Goal: Task Accomplishment & Management: Use online tool/utility

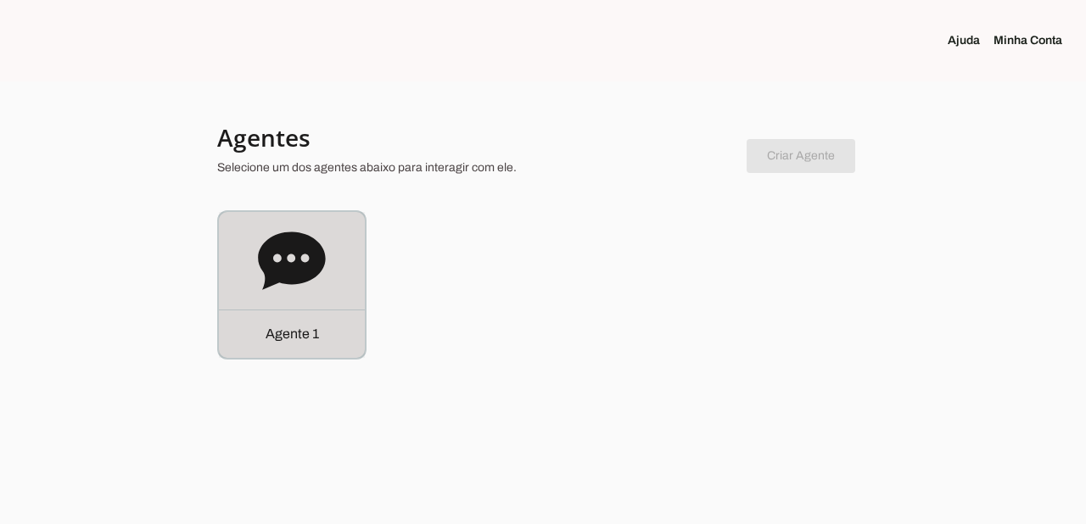
click at [286, 335] on p "Agente 1" at bounding box center [292, 334] width 53 height 20
click at [288, 343] on p "Agente 1" at bounding box center [292, 334] width 53 height 20
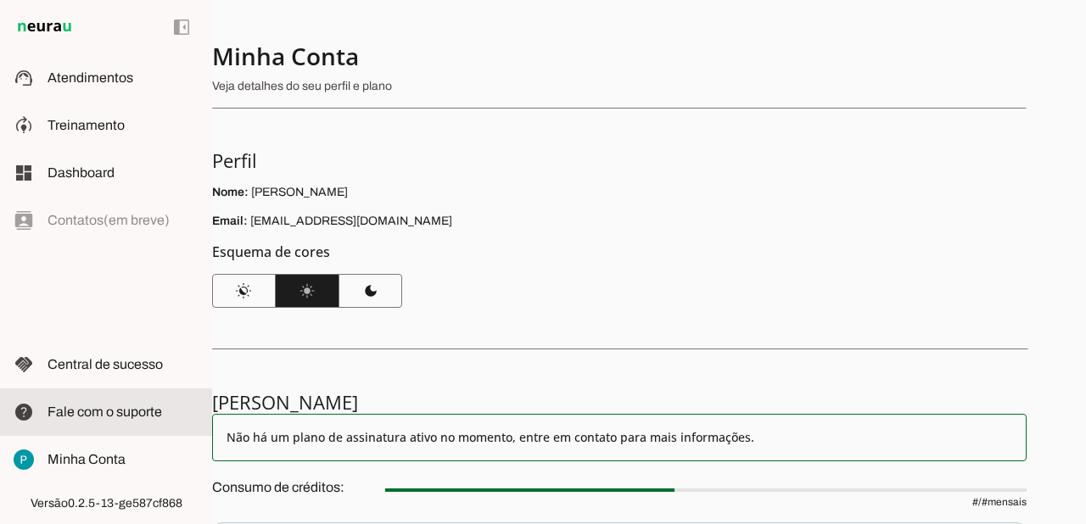
click at [89, 412] on span "Fale com o suporte" at bounding box center [105, 412] width 115 height 14
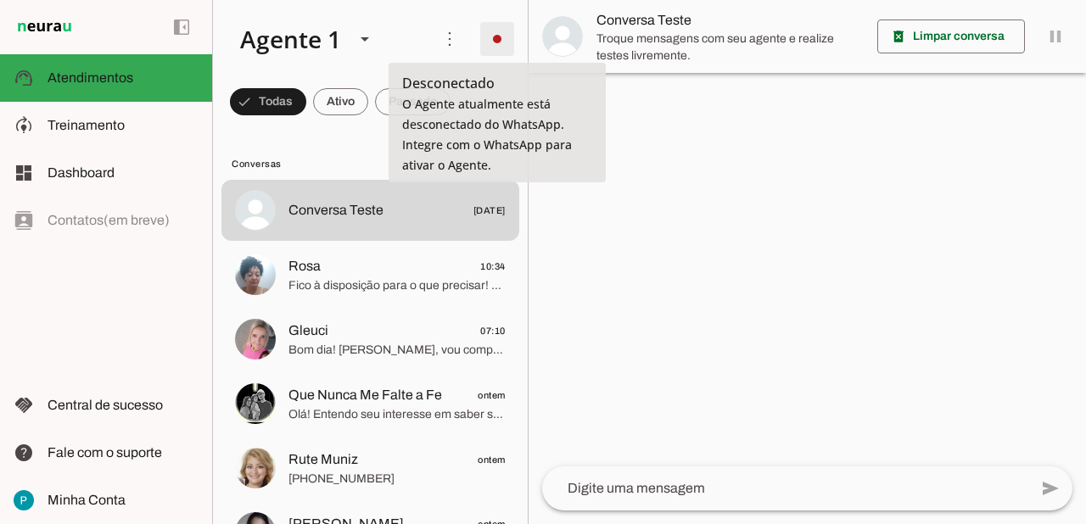
click at [508, 33] on span at bounding box center [497, 39] width 41 height 41
click at [693, 71] on md-item "Integrar com WhatsApp" at bounding box center [741, 103] width 96 height 81
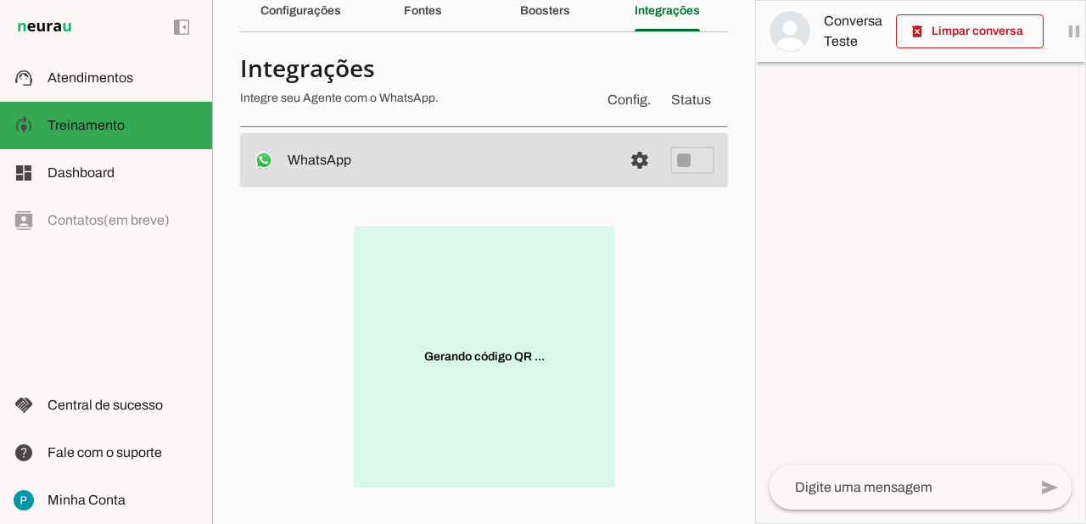
scroll to position [81, 0]
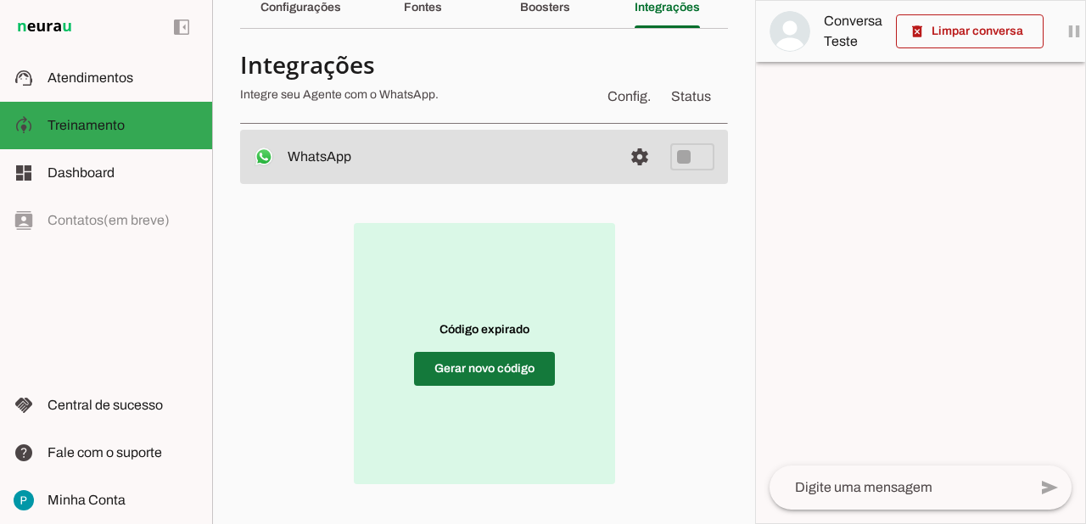
click at [491, 366] on span at bounding box center [484, 369] width 141 height 41
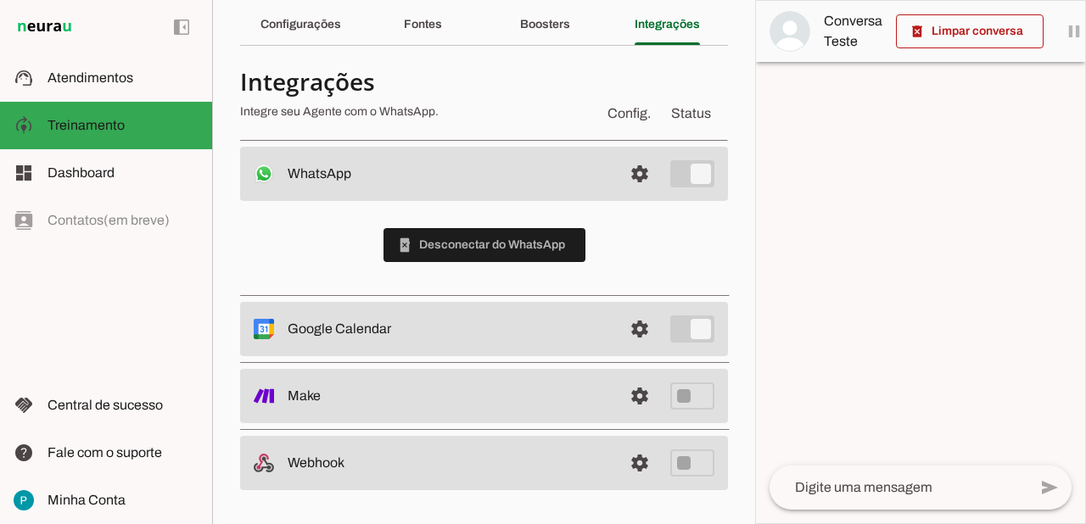
scroll to position [64, 0]
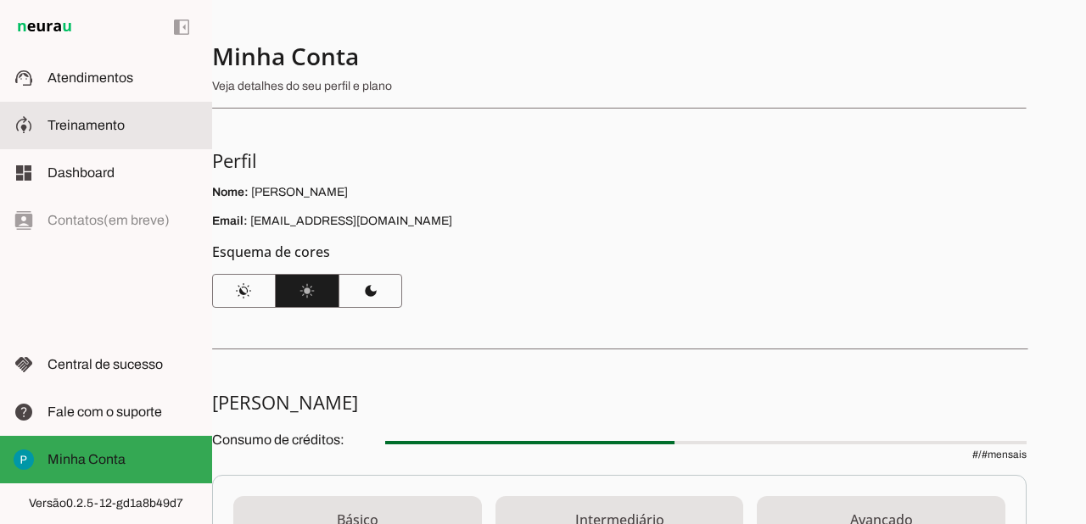
click at [84, 118] on span "Treinamento" at bounding box center [86, 125] width 77 height 14
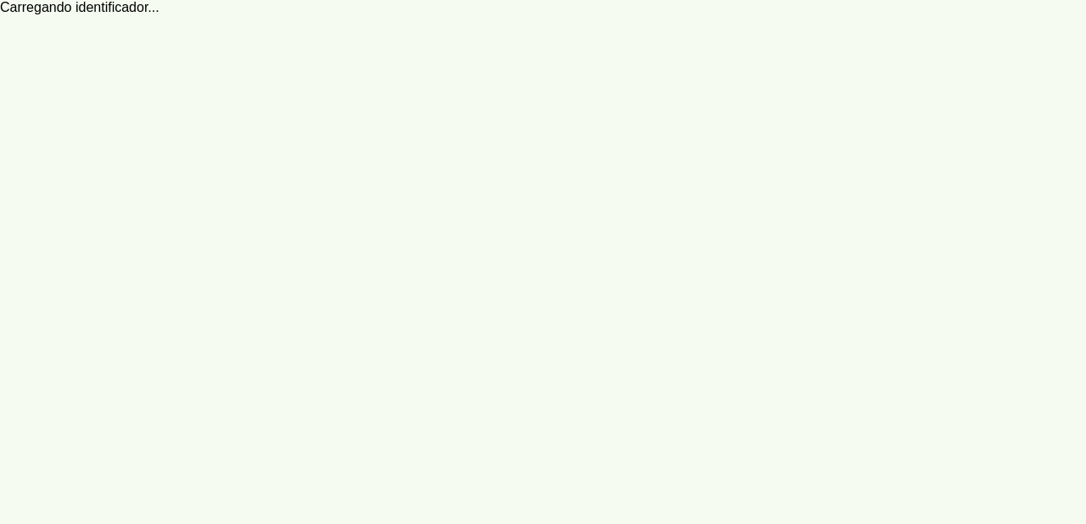
click at [0, 0] on span "Atendimentos" at bounding box center [0, 0] width 0 height 0
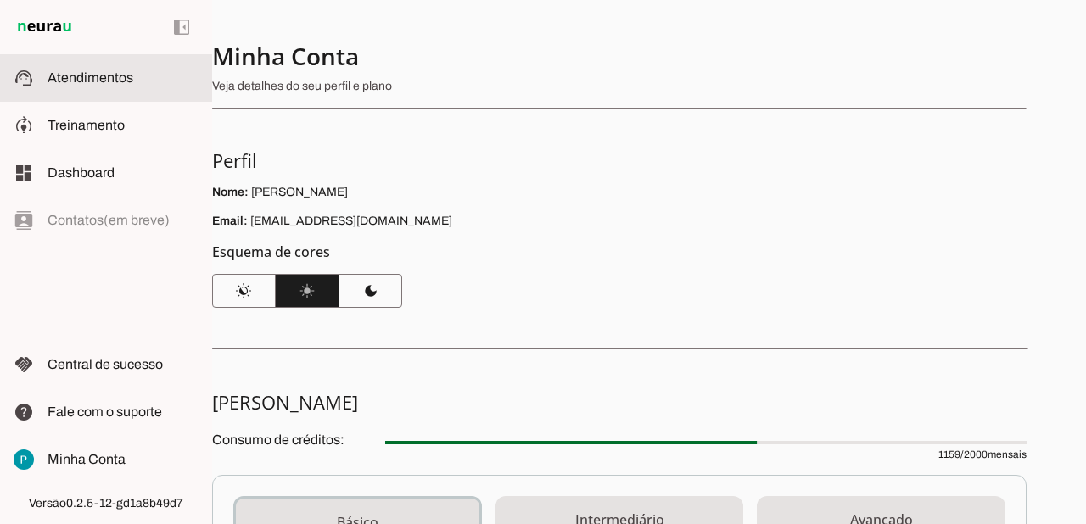
click at [0, 0] on robot-service-page at bounding box center [0, 0] width 0 height 0
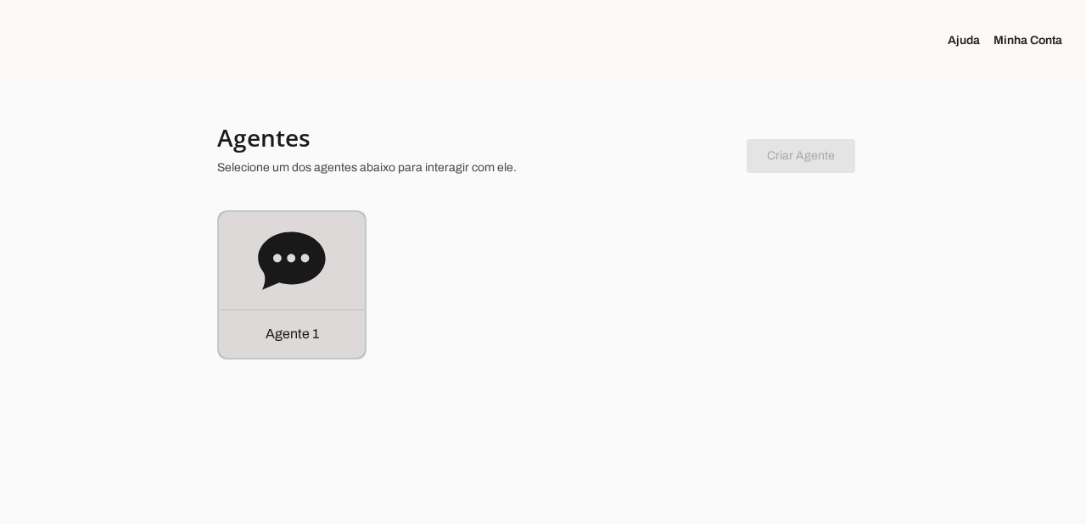
click at [288, 334] on p "Agente 1" at bounding box center [292, 334] width 53 height 20
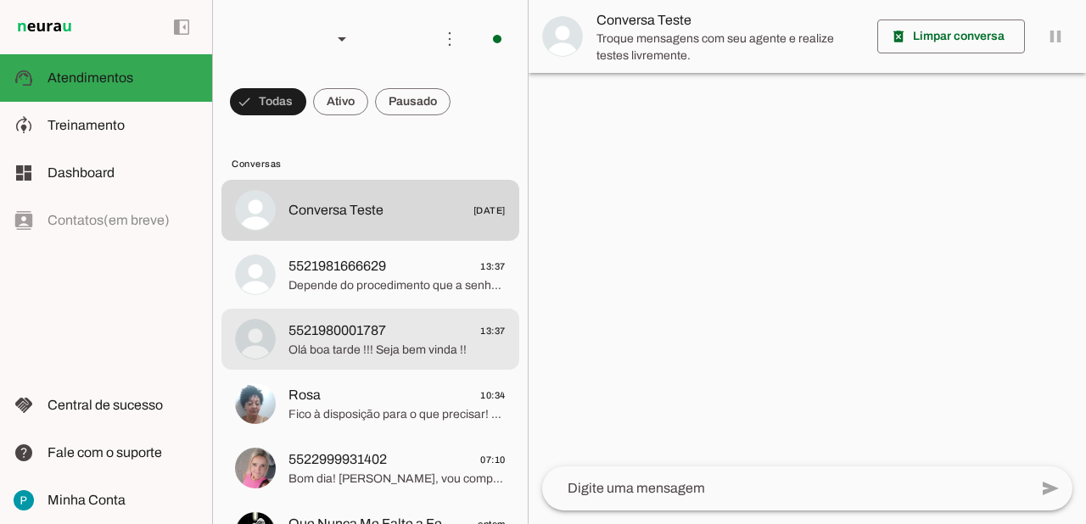
click at [419, 321] on span "5521980001787 13:37" at bounding box center [397, 331] width 217 height 21
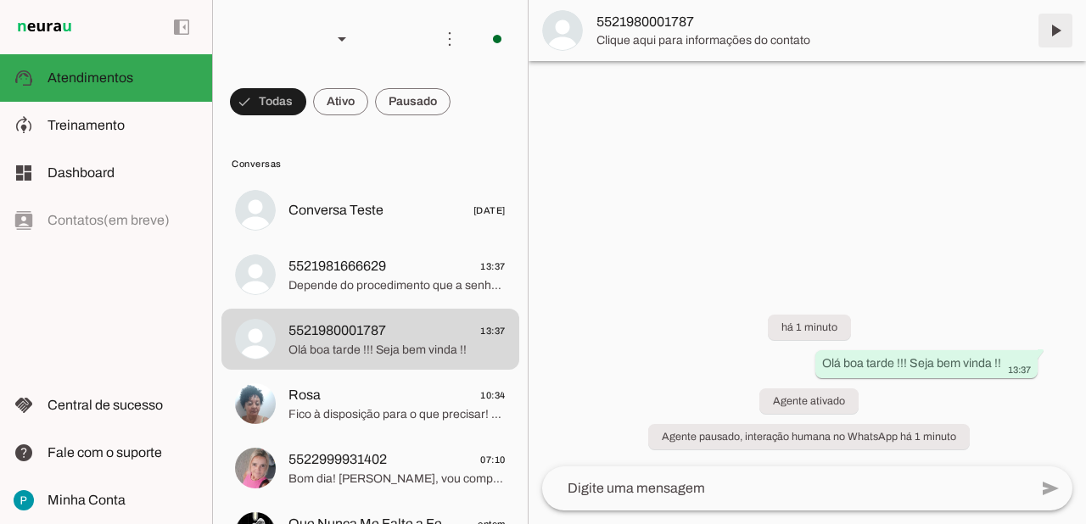
click at [1056, 28] on span at bounding box center [1055, 30] width 41 height 41
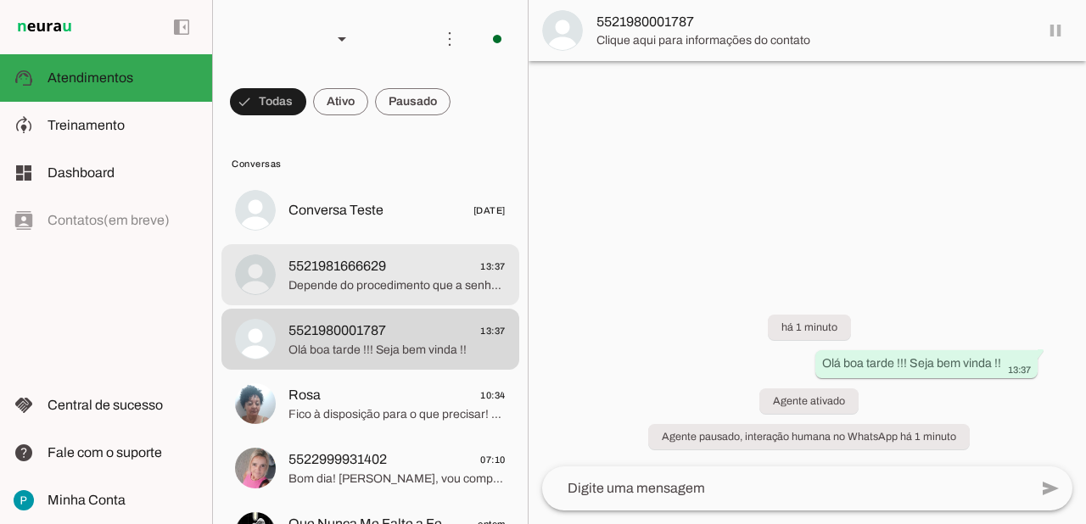
click at [438, 283] on span "Depende do procedimento que a senhora busca" at bounding box center [397, 285] width 217 height 17
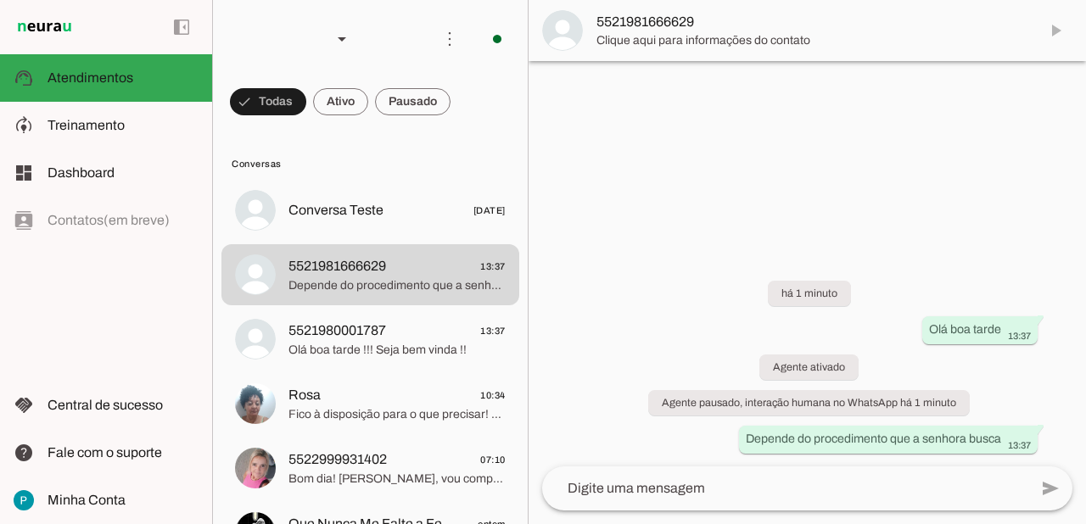
click at [1055, 27] on md-item "5521981666629" at bounding box center [808, 30] width 558 height 61
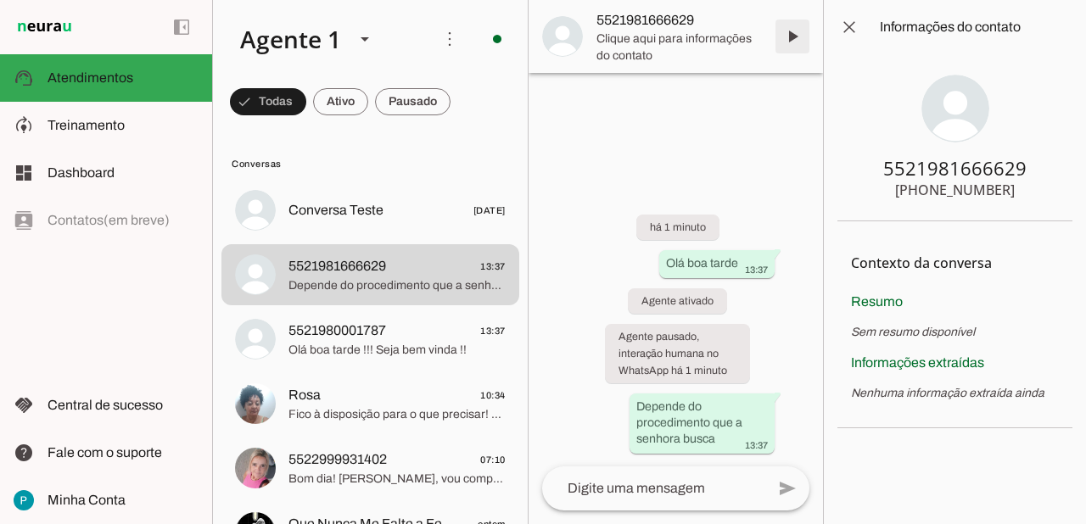
click at [793, 45] on span at bounding box center [792, 36] width 41 height 41
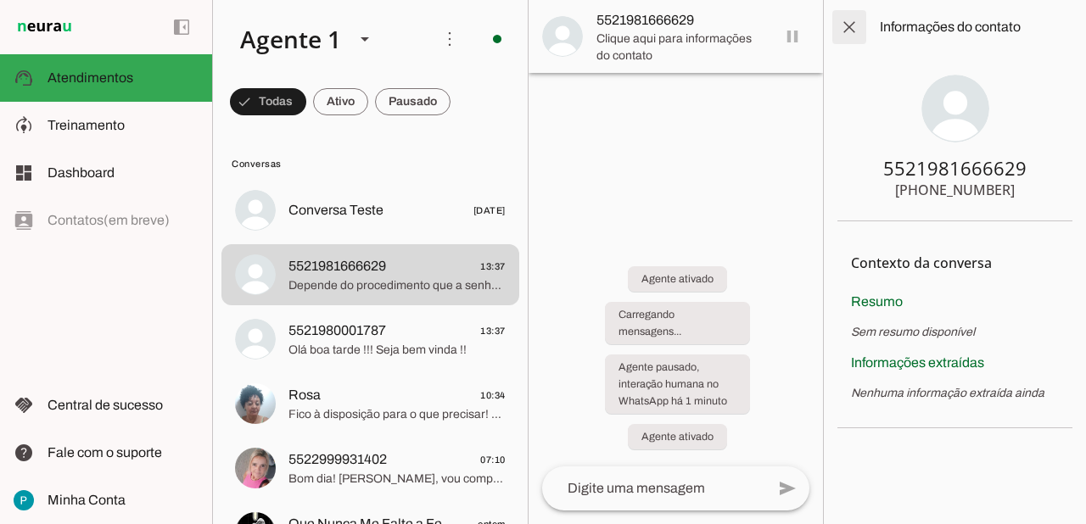
click at [857, 31] on span at bounding box center [849, 27] width 41 height 41
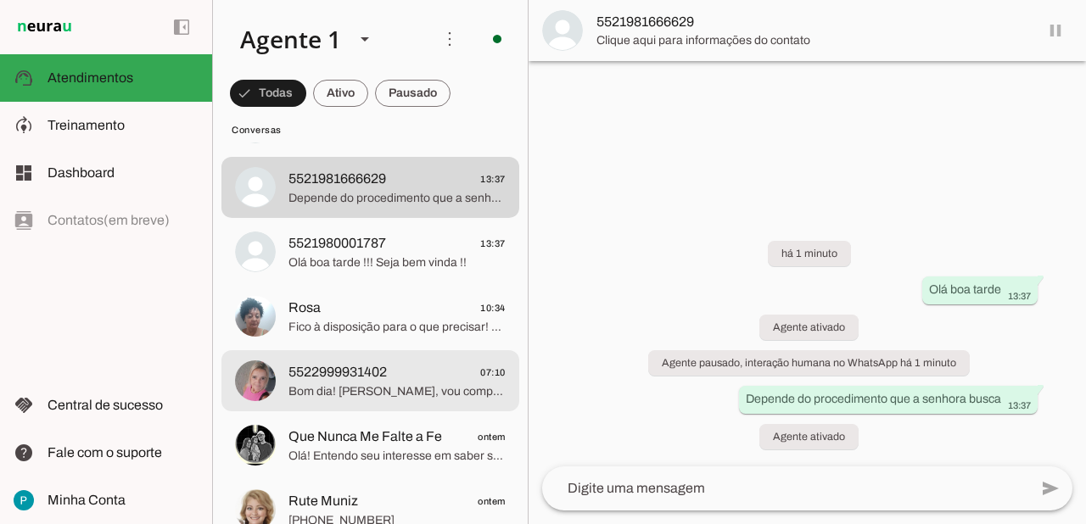
scroll to position [117, 0]
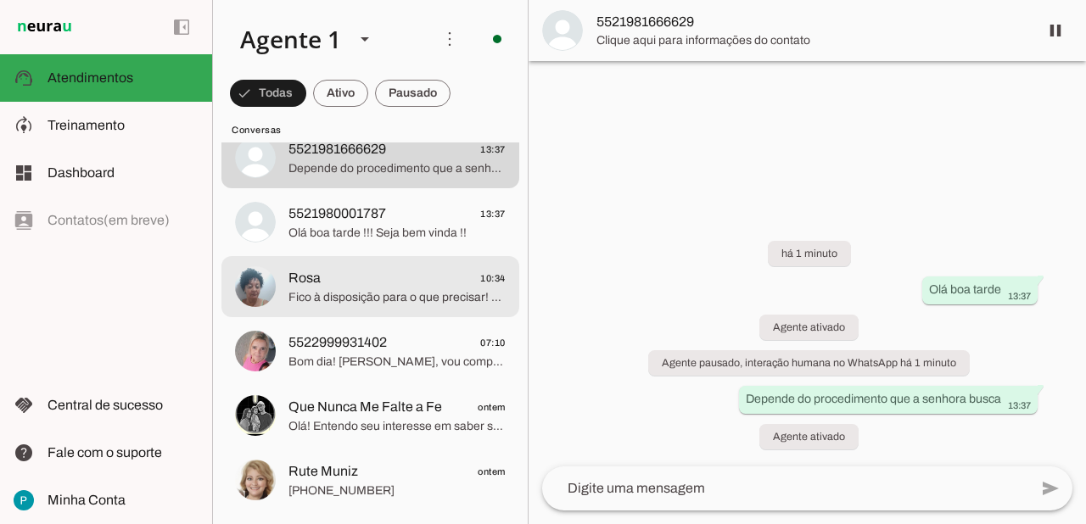
click at [385, 303] on span "Fico à disposição para o que precisar! Se quiser, posso ajudar a agendar sua av…" at bounding box center [397, 297] width 217 height 17
